Goal: Information Seeking & Learning: Find contact information

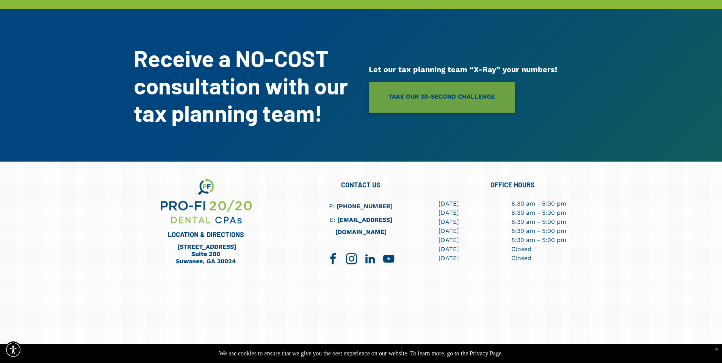
scroll to position [2020, 0]
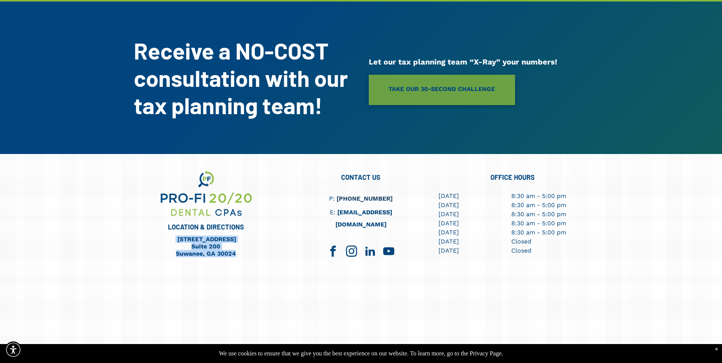
drag, startPoint x: 158, startPoint y: 223, endPoint x: 235, endPoint y: 239, distance: 78.6
click at [235, 239] on div "[STREET_ADDRESS] [STREET_ADDRESS]" at bounding box center [205, 246] width 99 height 23
copy div "[STREET_ADDRESS] [STREET_ADDRESS]"
drag, startPoint x: 341, startPoint y: 186, endPoint x: 396, endPoint y: 186, distance: 54.2
click at [396, 192] on h6 "P: [PHONE_NUMBER]" at bounding box center [361, 198] width 88 height 12
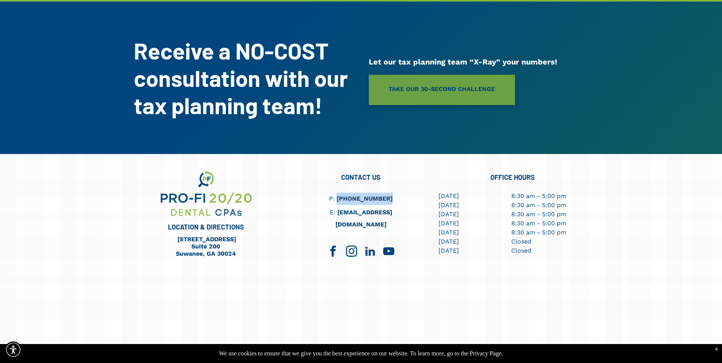
copy link "[PHONE_NUMBER]"
drag, startPoint x: 333, startPoint y: 200, endPoint x: 396, endPoint y: 196, distance: 62.2
click at [396, 206] on h6 "E: [EMAIL_ADDRESS][DOMAIN_NAME]" at bounding box center [360, 218] width 107 height 24
copy h6 "[EMAIL_ADDRESS][DOMAIN_NAME]"
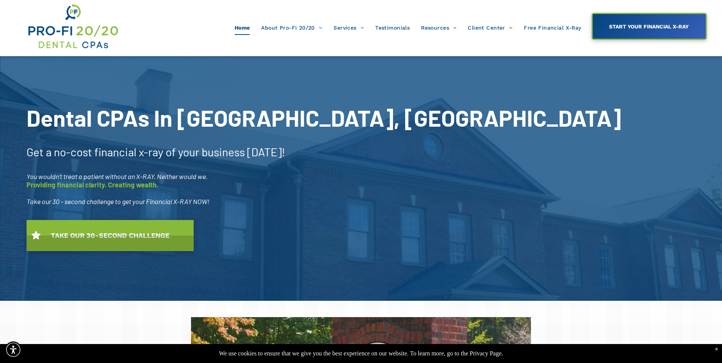
scroll to position [0, 0]
